Goal: Task Accomplishment & Management: Manage account settings

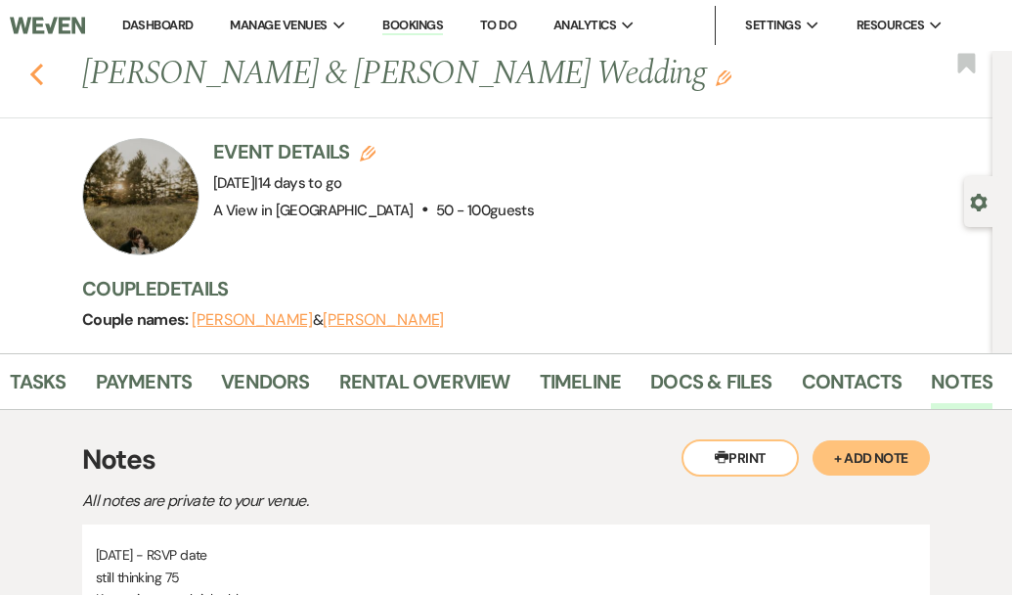
click at [37, 68] on use "button" at bounding box center [36, 75] width 13 height 22
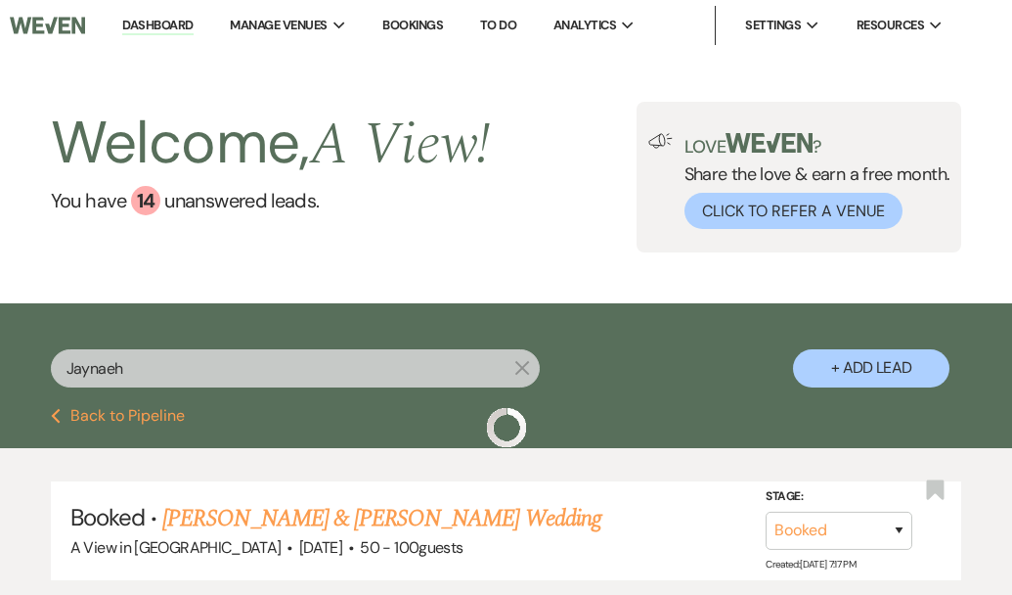
scroll to position [143, 0]
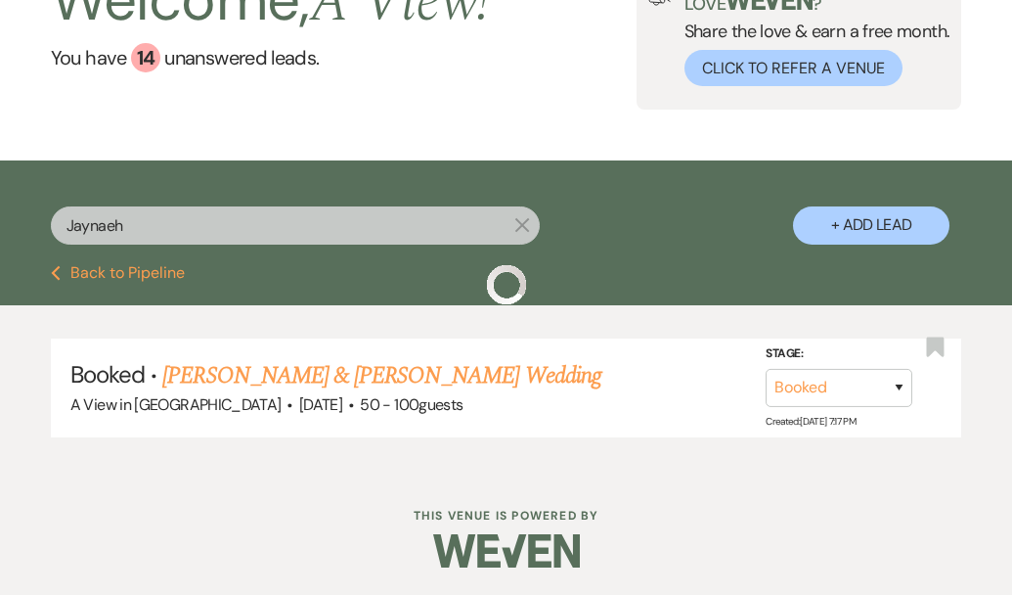
click at [145, 238] on input "Jaynaeh" at bounding box center [295, 225] width 489 height 38
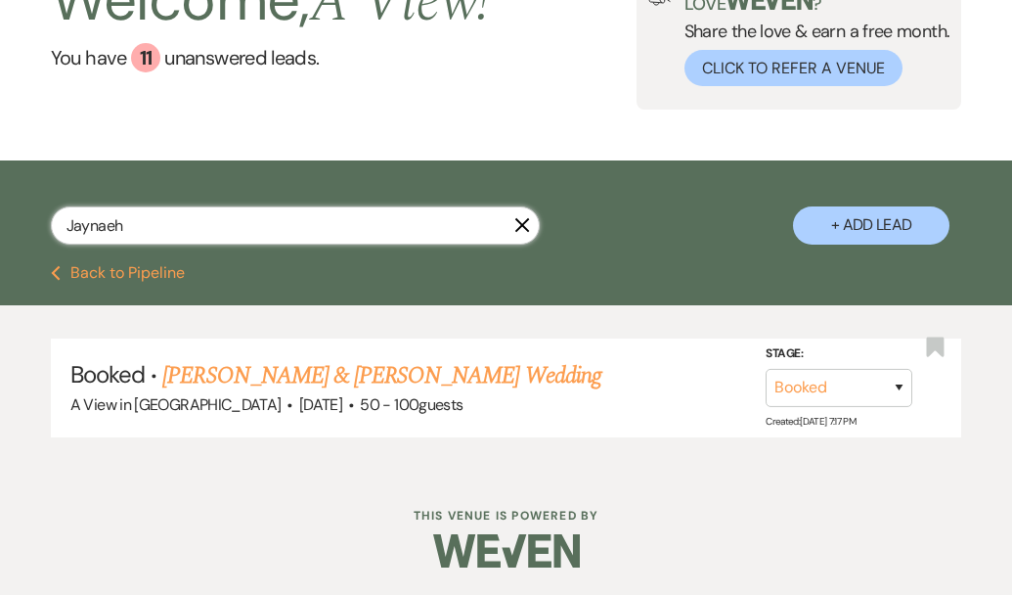
click at [145, 238] on input "Jaynaeh" at bounding box center [295, 225] width 489 height 38
paste input "[PERSON_NAME]"
type input "[PERSON_NAME]"
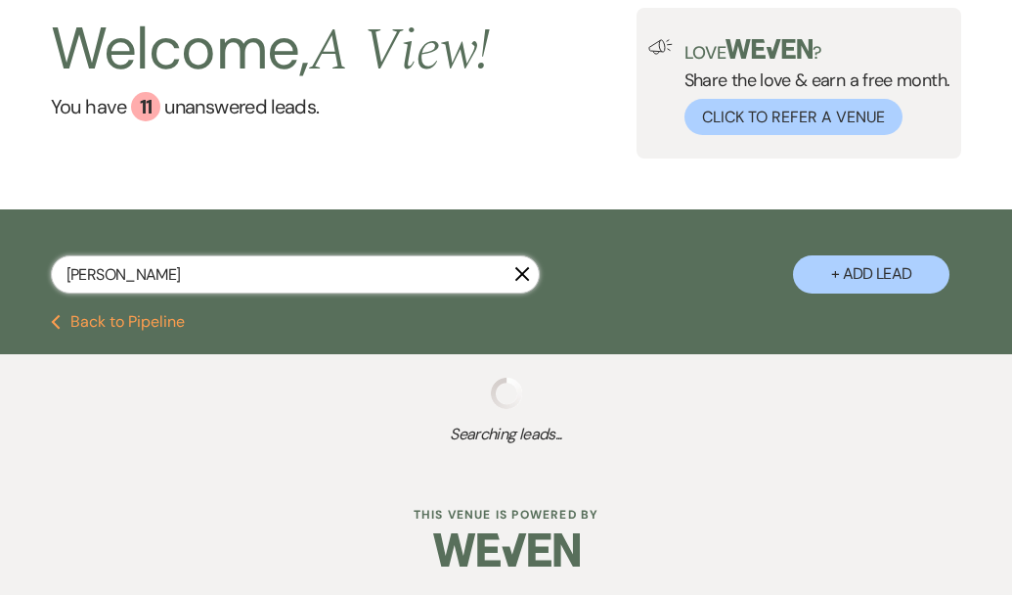
select select "9"
select select "5"
select select "8"
select select "4"
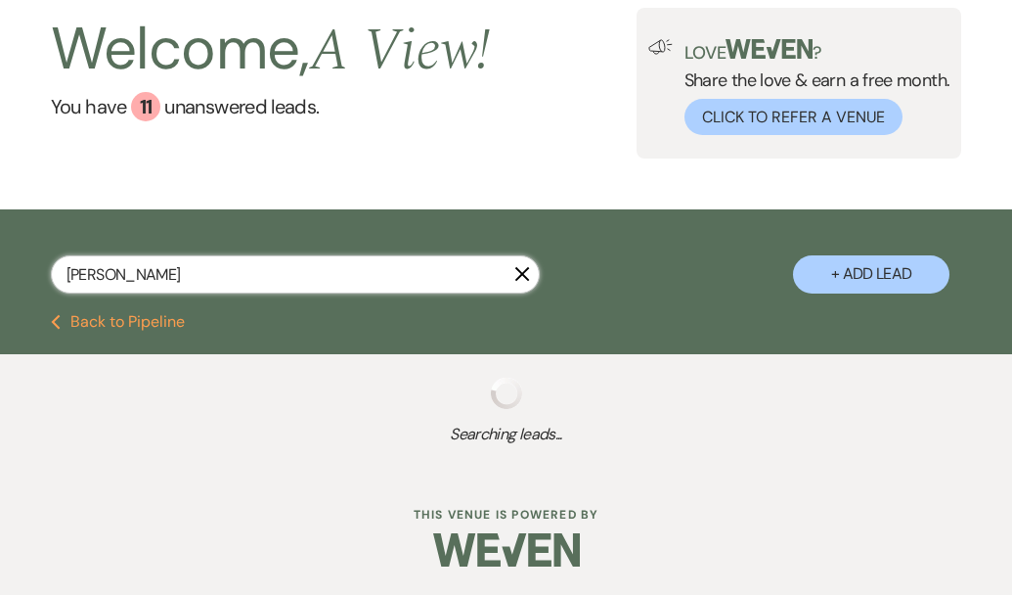
select select "8"
select select "4"
select select "9"
select select "8"
select select "6"
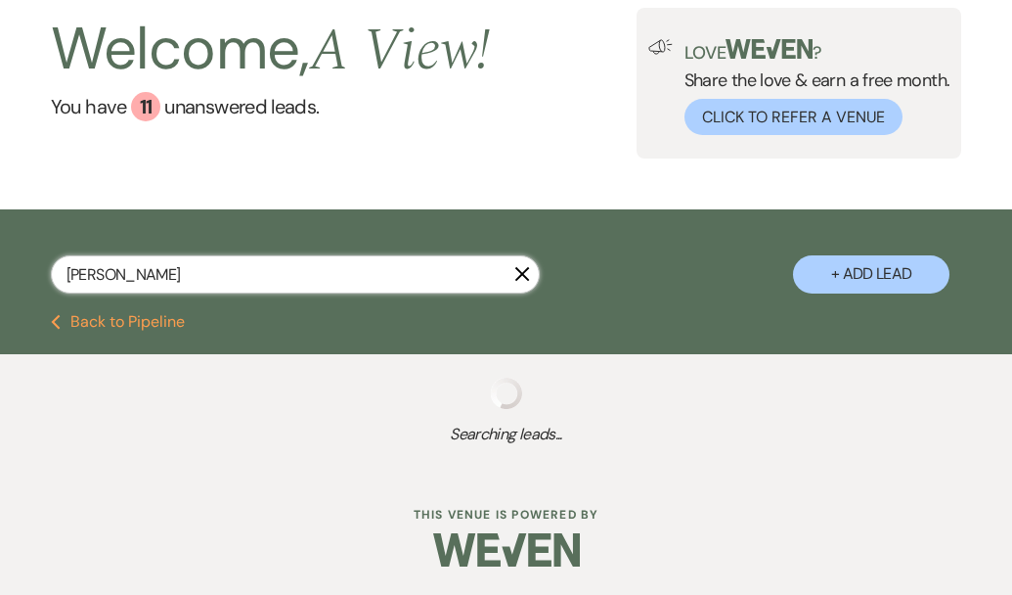
select select "8"
select select "5"
select select "8"
select select "5"
select select "8"
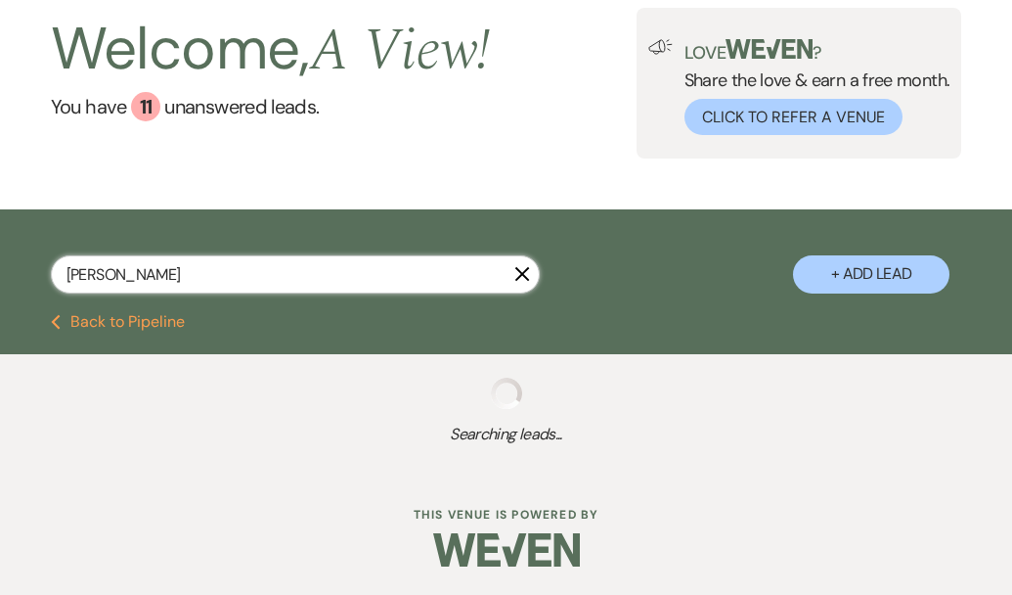
select select "8"
select select "4"
select select "8"
select select "4"
select select "8"
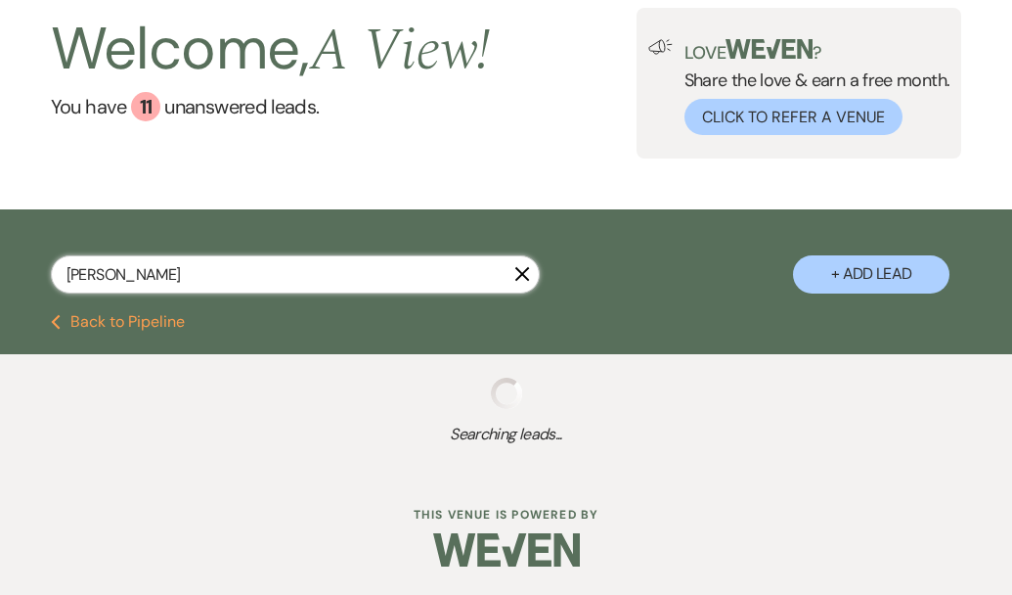
select select "8"
select select "5"
select select "8"
select select "5"
select select "8"
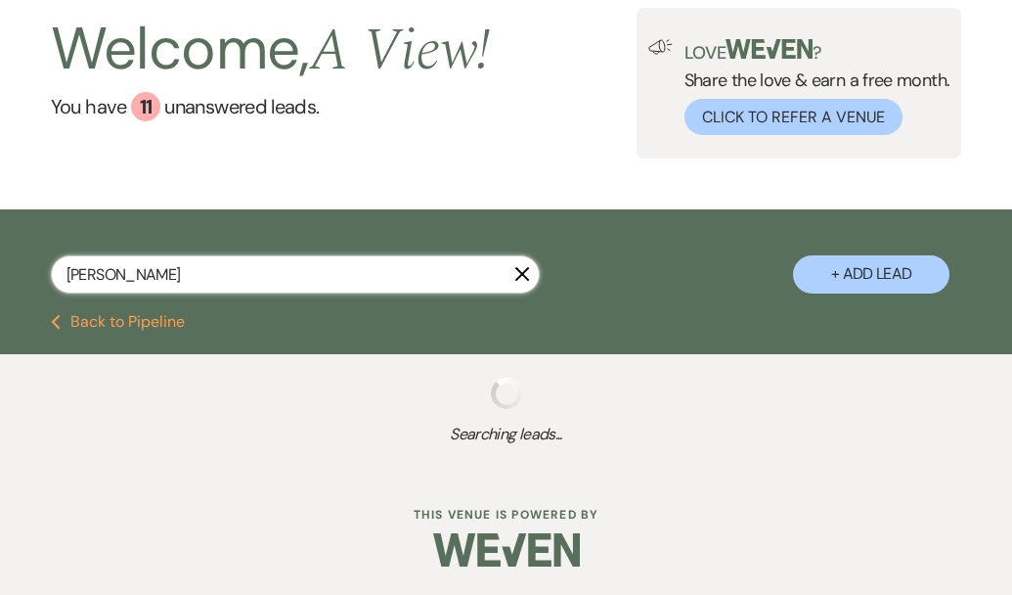
select select "8"
select select "4"
select select "5"
select select "8"
select select "6"
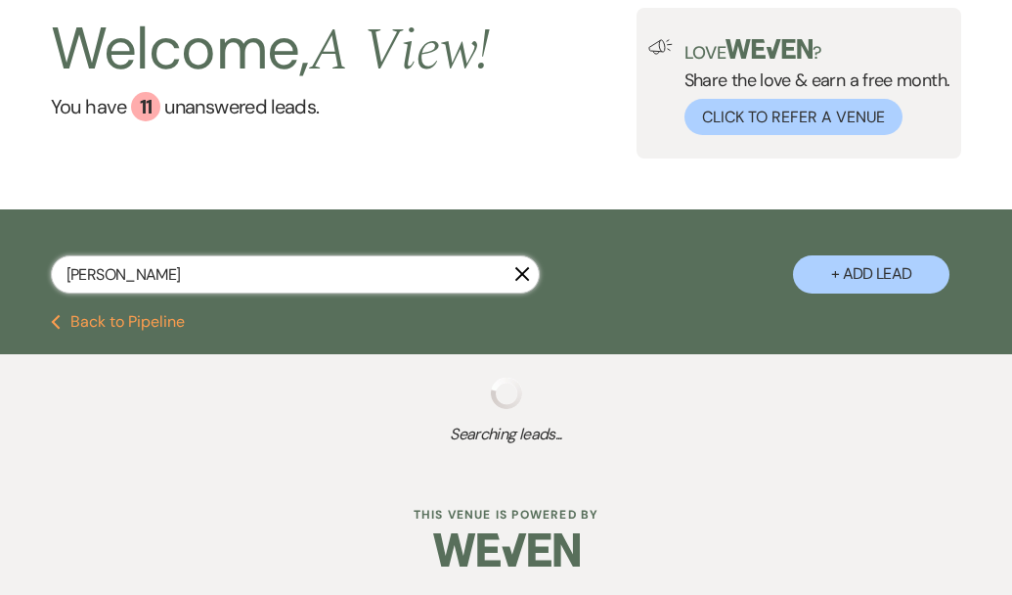
select select "8"
select select "4"
select select "8"
select select "4"
select select "8"
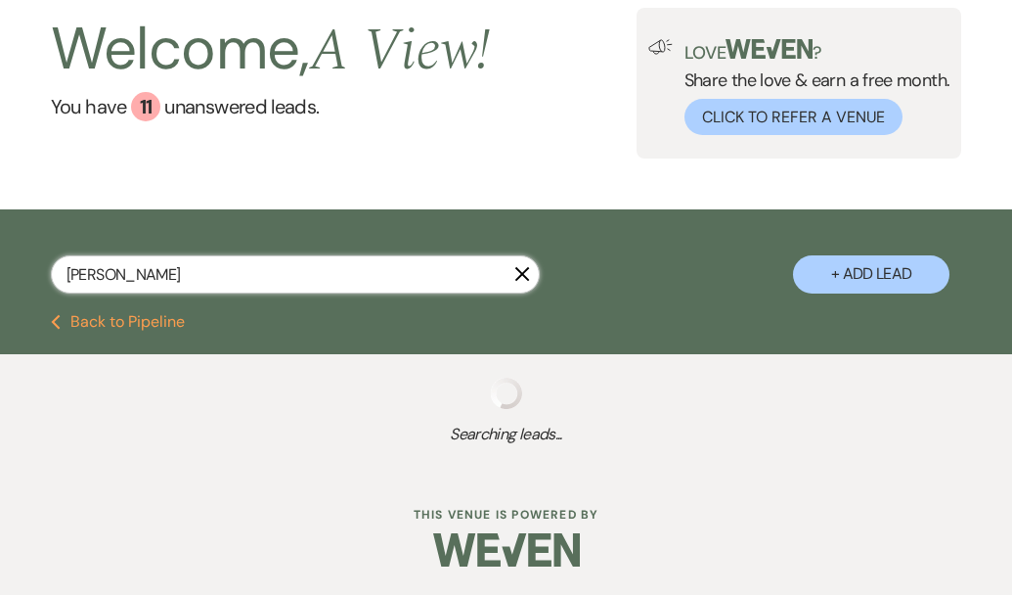
select select "8"
select select "4"
select select "8"
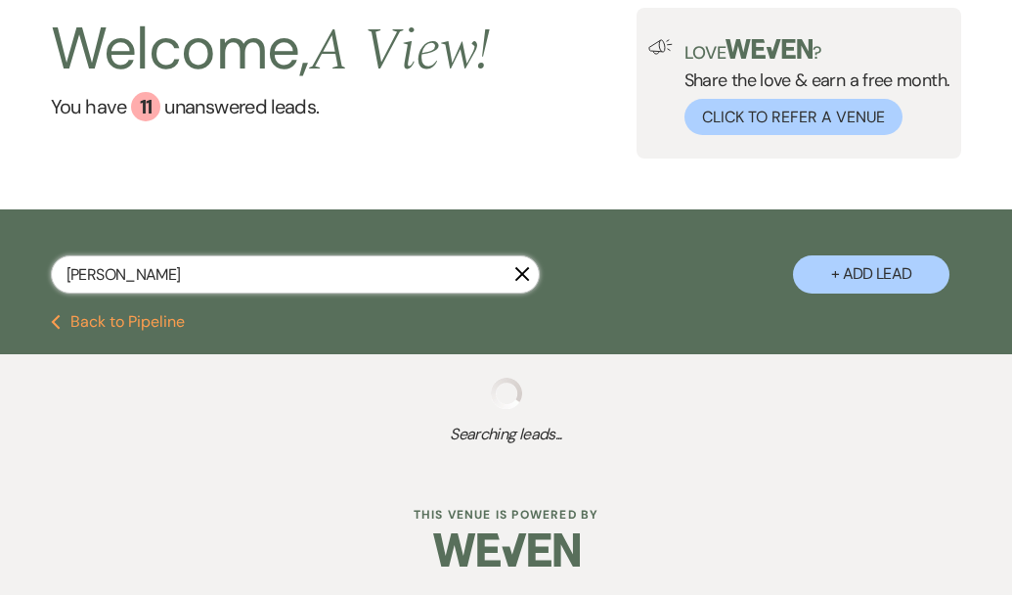
select select "4"
select select "8"
select select "7"
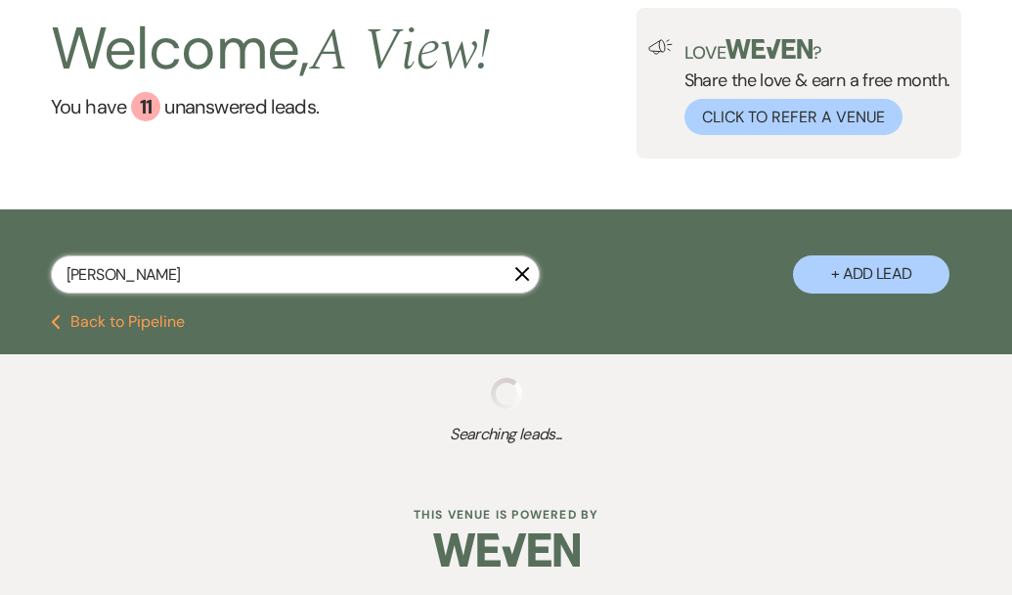
select select "8"
select select "4"
select select "8"
select select "4"
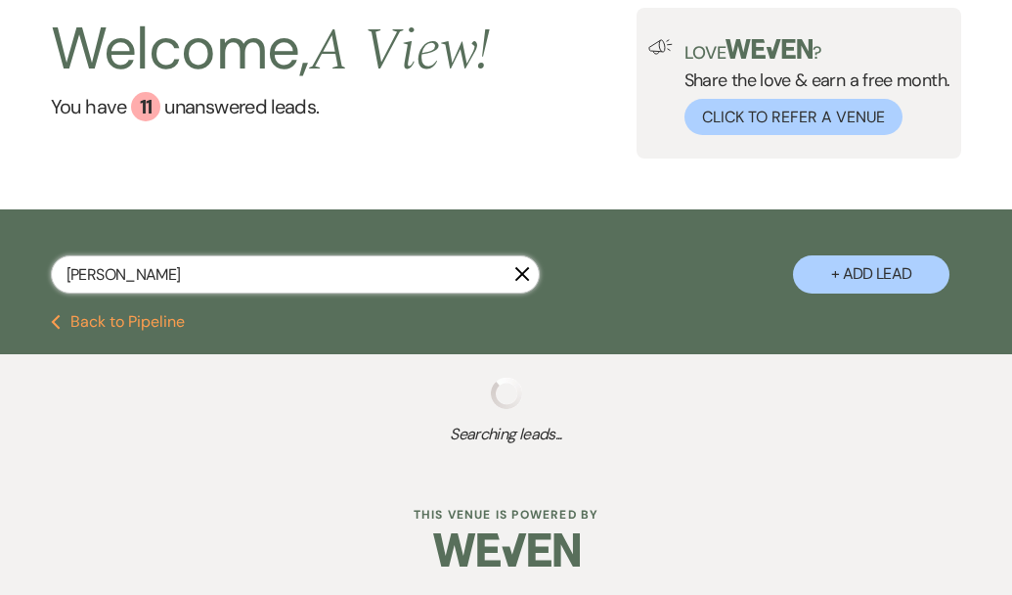
select select "8"
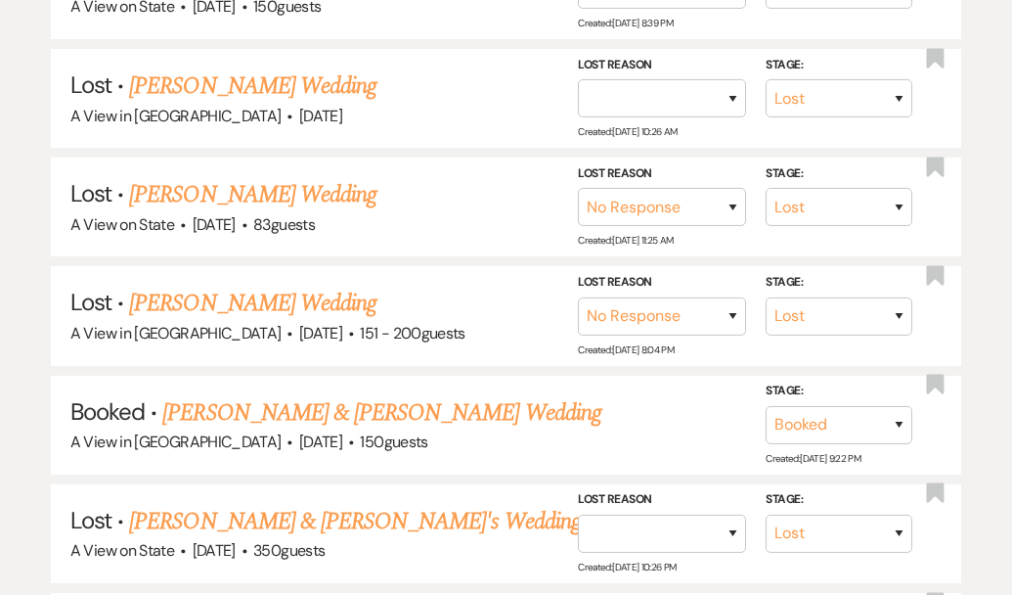
scroll to position [1739, 0]
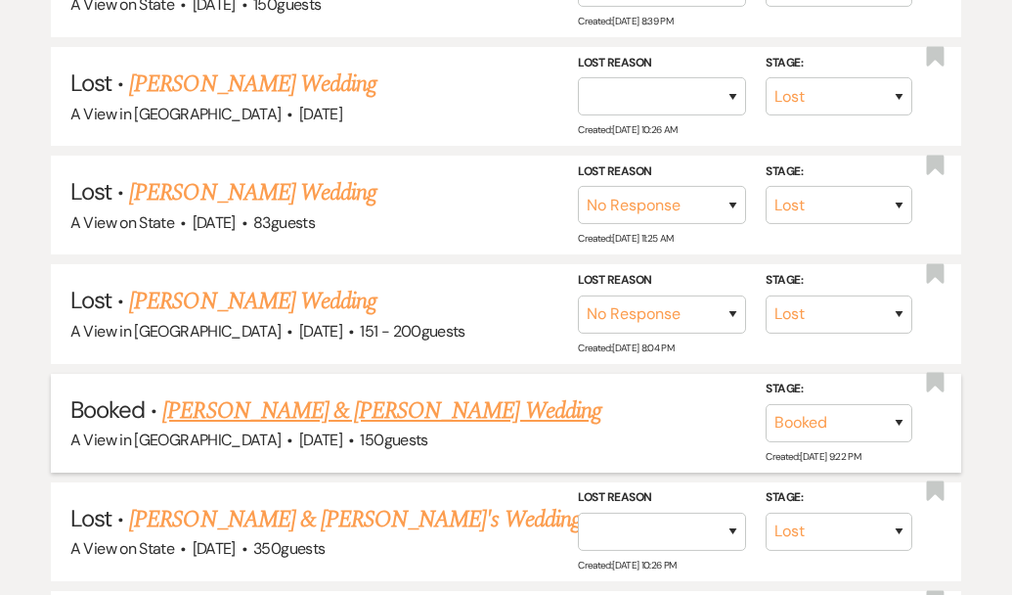
click at [321, 395] on link "[PERSON_NAME] & [PERSON_NAME] Wedding" at bounding box center [381, 410] width 438 height 35
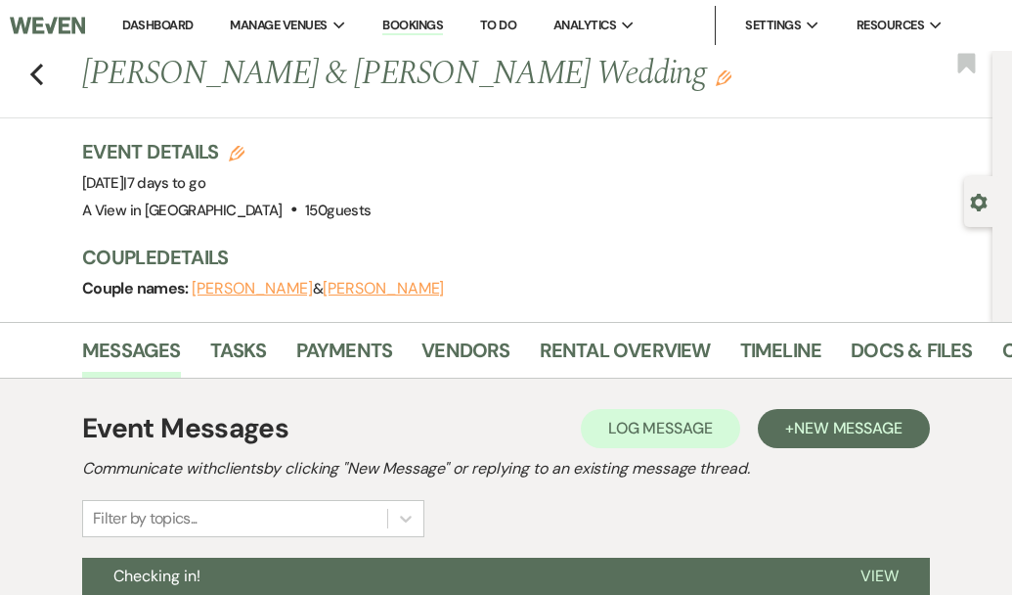
scroll to position [0, 201]
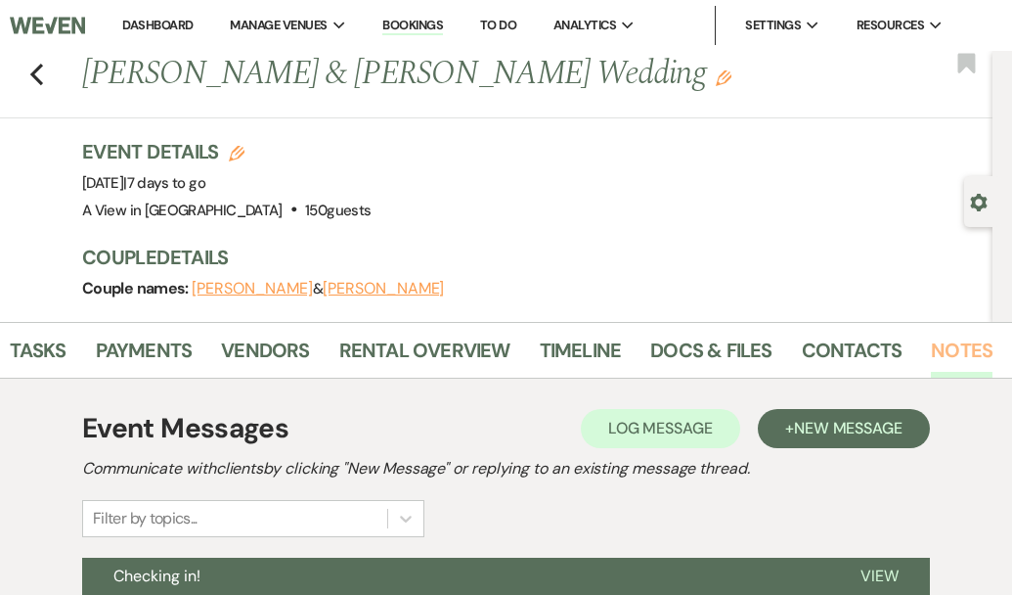
click at [935, 344] on link "Notes" at bounding box center [962, 356] width 62 height 43
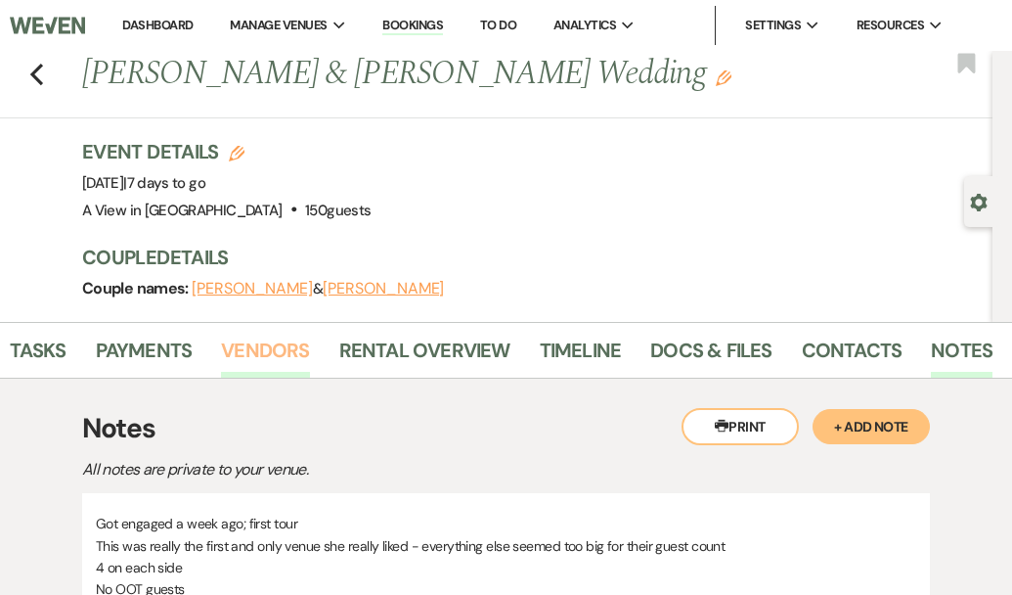
click at [248, 367] on link "Vendors" at bounding box center [265, 356] width 88 height 43
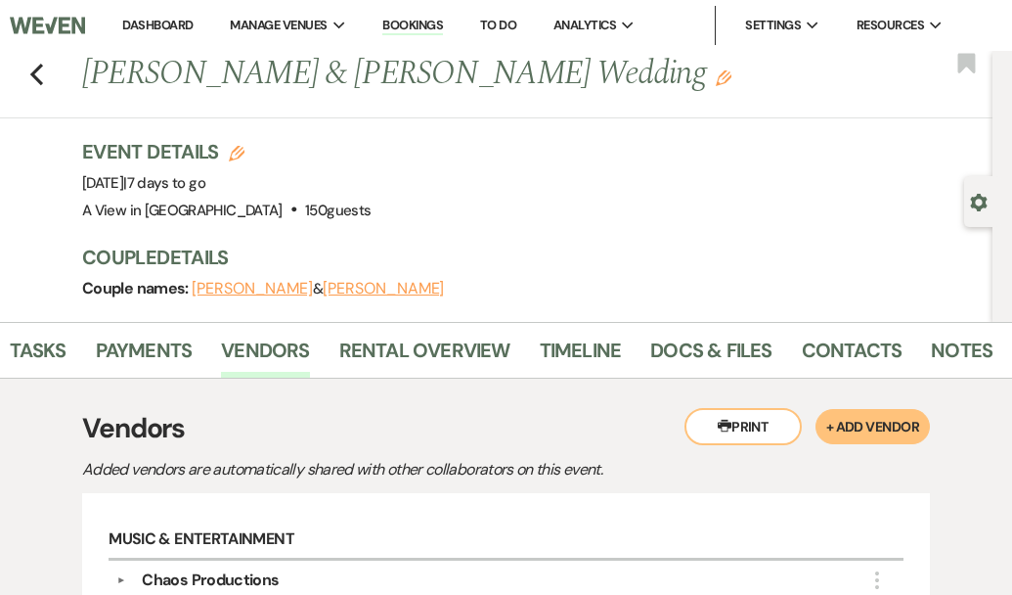
click at [598, 331] on li "Timeline" at bounding box center [596, 354] width 112 height 47
click at [594, 350] on link "Timeline" at bounding box center [581, 356] width 82 height 43
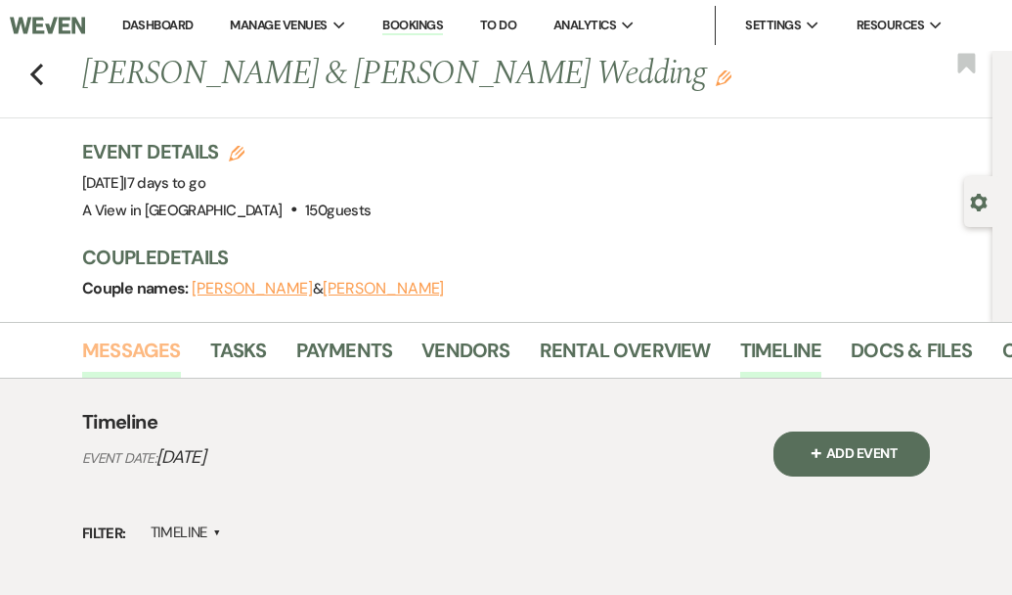
click at [142, 347] on link "Messages" at bounding box center [131, 356] width 99 height 43
